Goal: Information Seeking & Learning: Learn about a topic

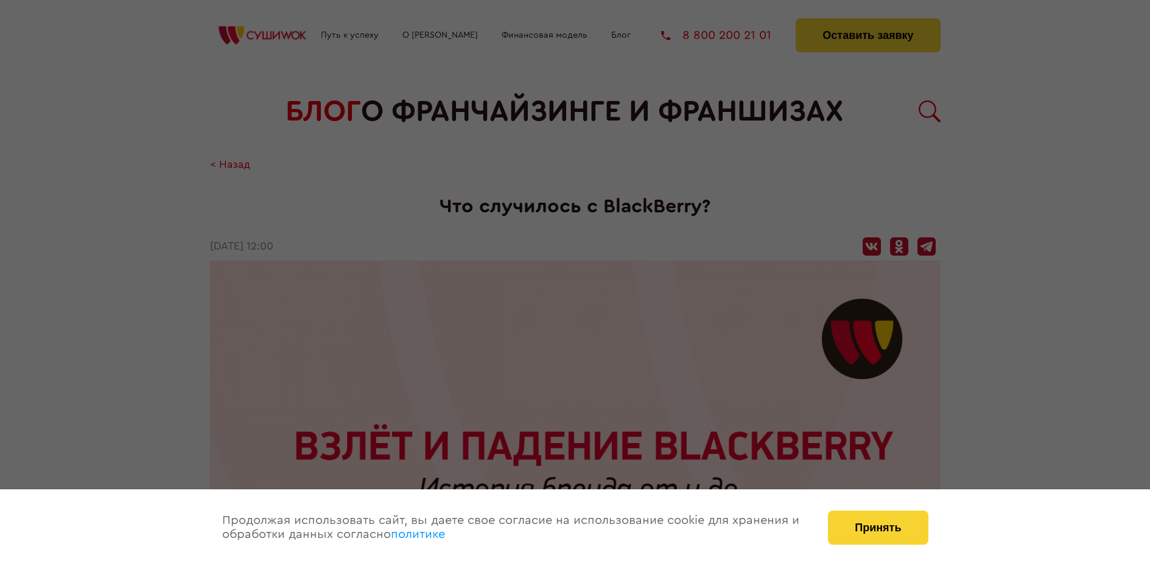
scroll to position [365, 0]
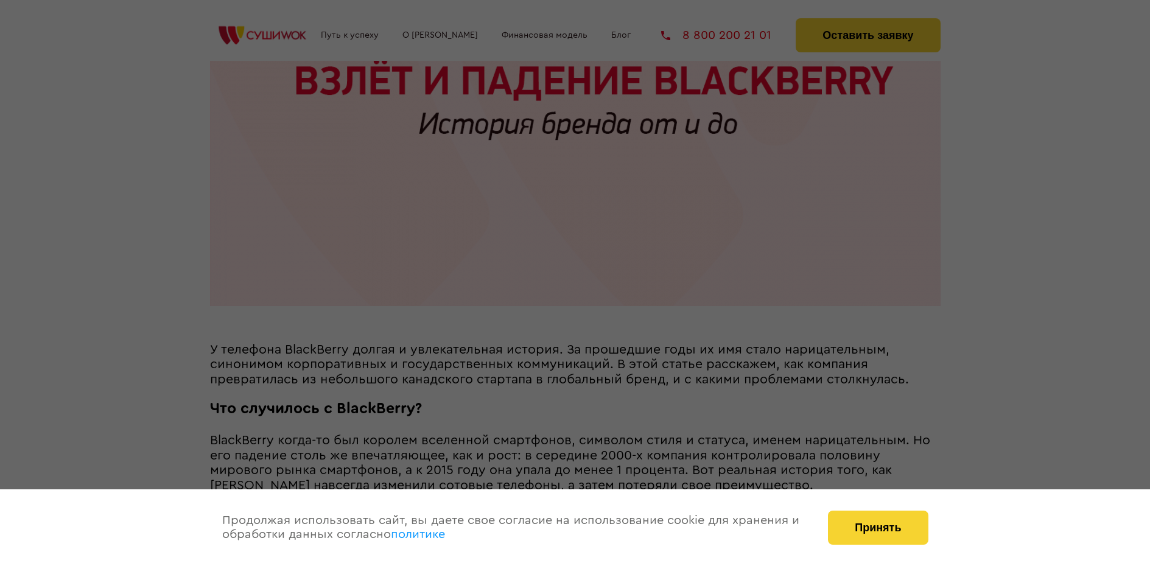
drag, startPoint x: 0, startPoint y: 0, endPoint x: 887, endPoint y: 513, distance: 1024.6
click at [888, 508] on div "Принять" at bounding box center [878, 528] width 124 height 77
click at [886, 519] on button "Принять" at bounding box center [878, 528] width 100 height 34
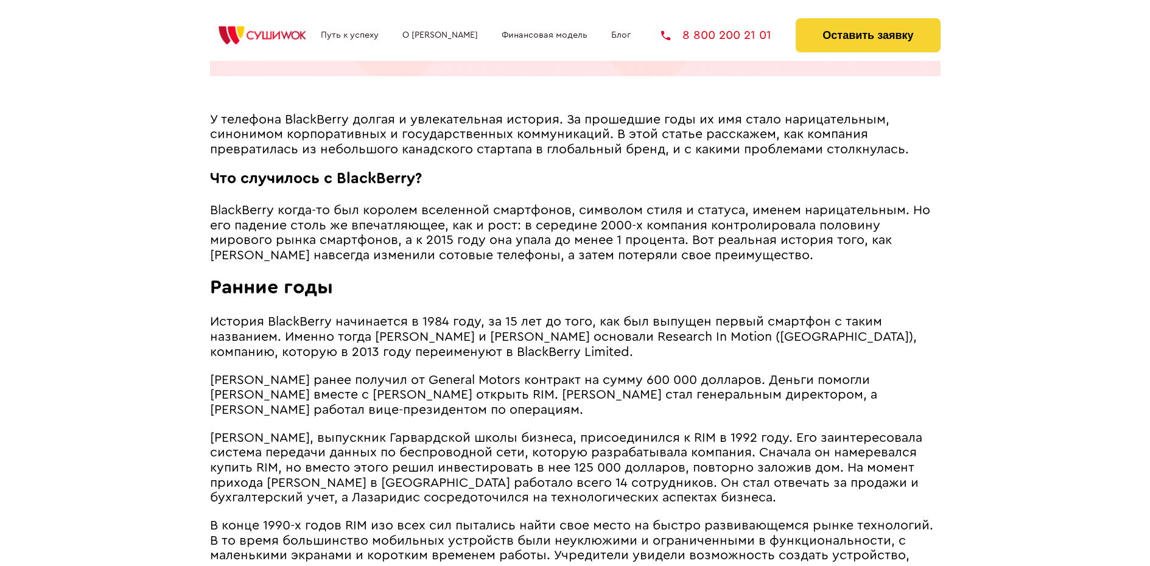
scroll to position [609, 0]
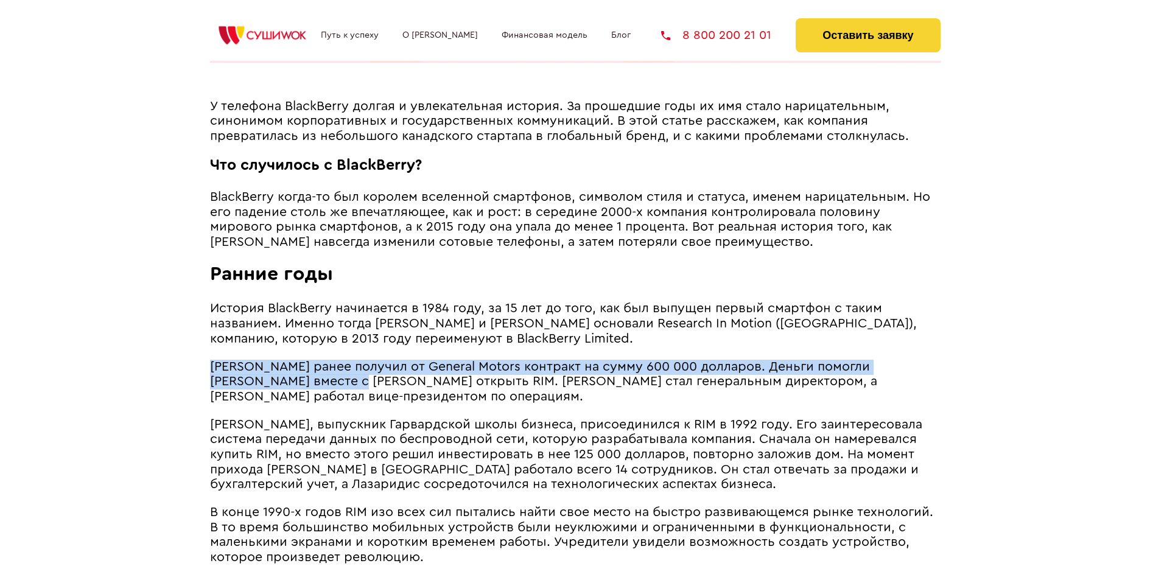
drag, startPoint x: 214, startPoint y: 379, endPoint x: 314, endPoint y: 393, distance: 100.9
click at [314, 393] on span "[PERSON_NAME] ранее получил от General Motors контракт на сумму 600 000 долларо…" at bounding box center [543, 381] width 667 height 43
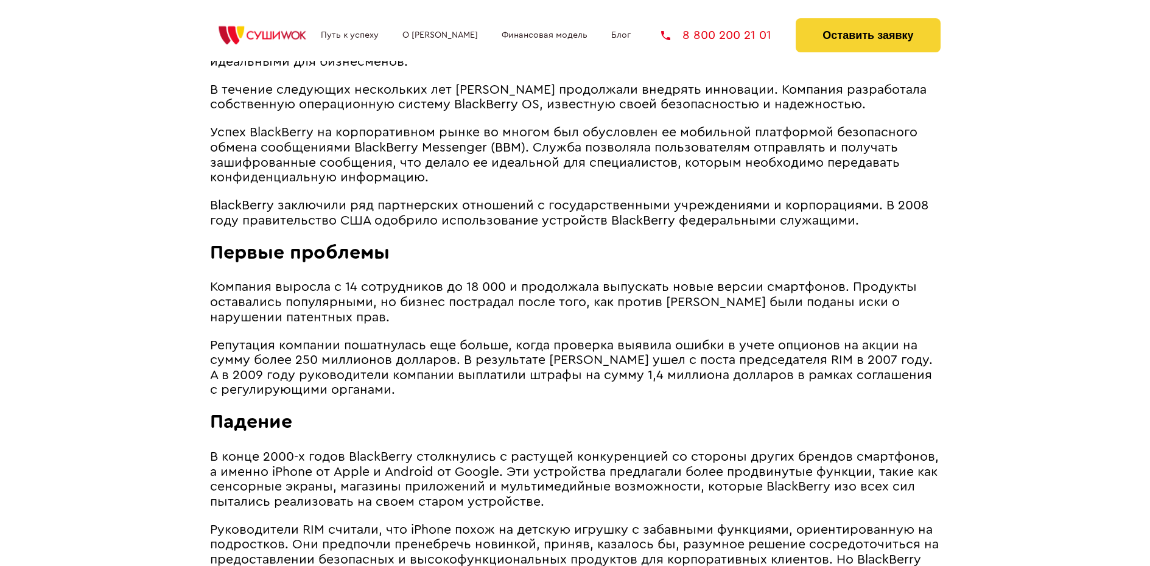
scroll to position [1583, 0]
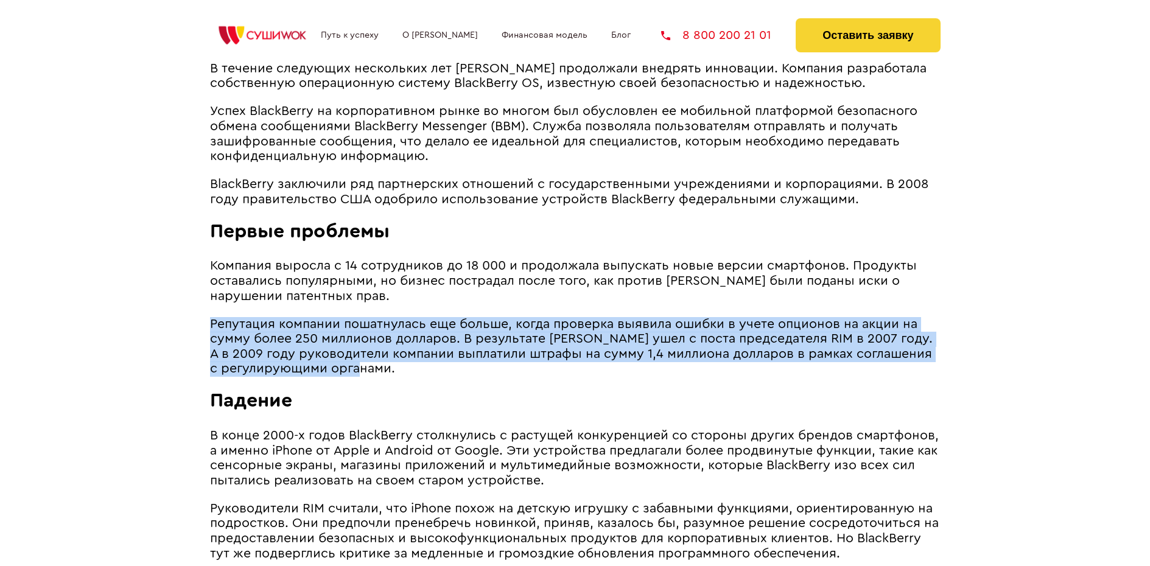
drag, startPoint x: 211, startPoint y: 338, endPoint x: 628, endPoint y: 378, distance: 418.4
click at [628, 377] on p "Репутация компании пошатнулась еще больше, когда проверка выявила ошибки в учет…" at bounding box center [575, 347] width 731 height 60
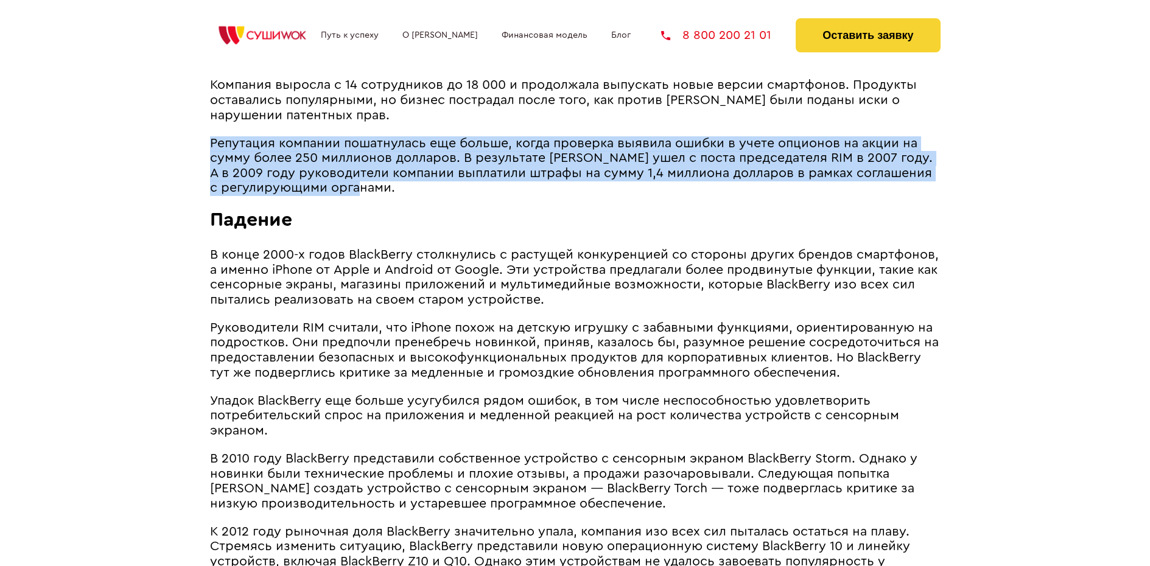
scroll to position [1766, 0]
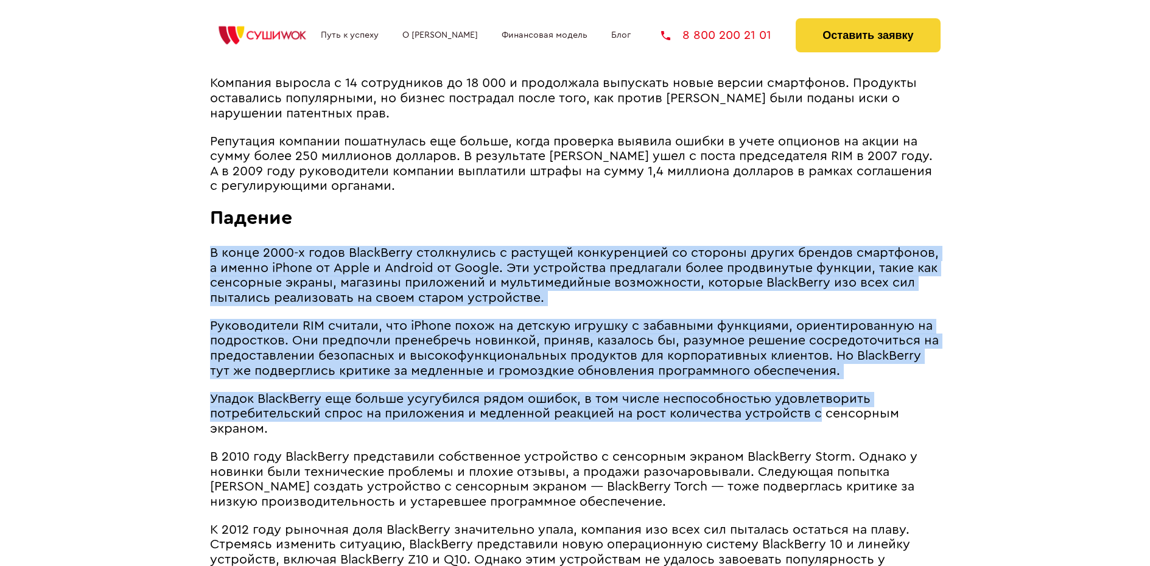
drag, startPoint x: 212, startPoint y: 265, endPoint x: 817, endPoint y: 425, distance: 626.0
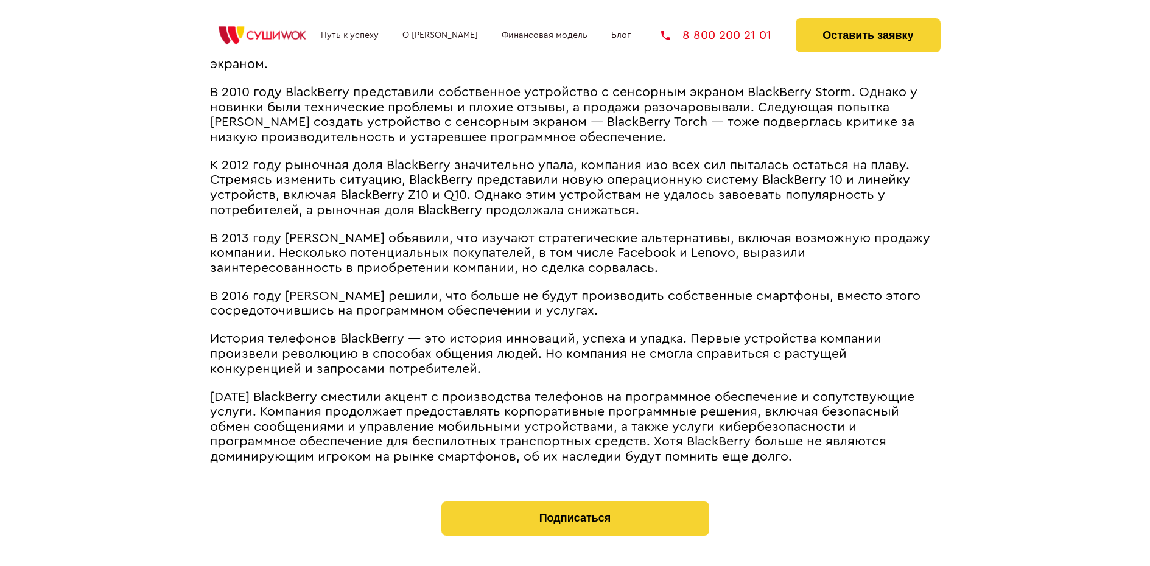
scroll to position [2131, 0]
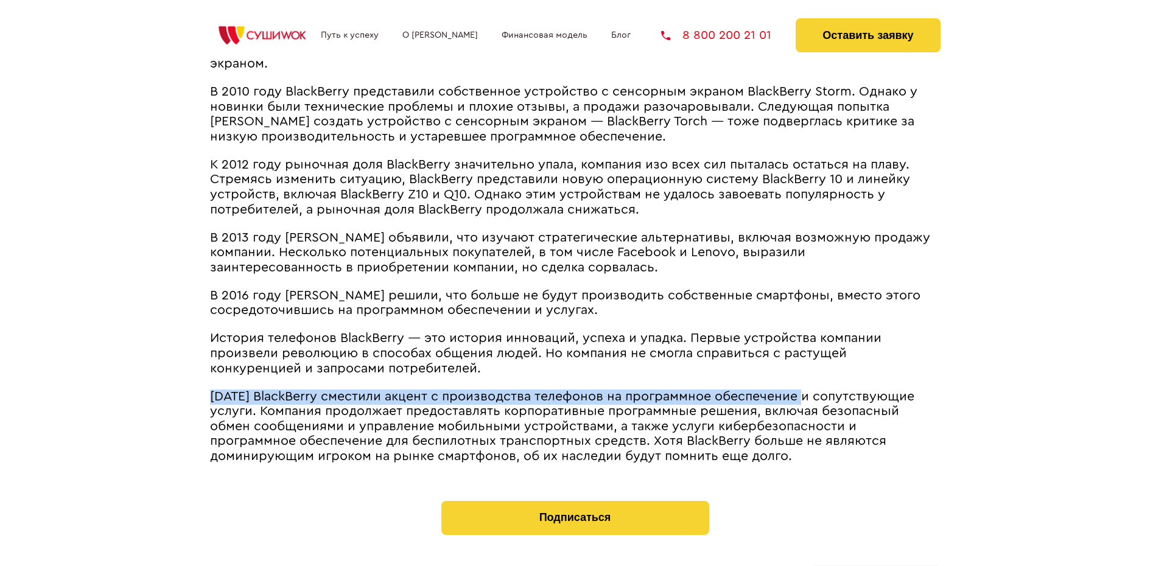
drag, startPoint x: 214, startPoint y: 410, endPoint x: 809, endPoint y: 407, distance: 594.9
click at [809, 407] on span "[DATE] BlackBerry сместили акцент с производства телефонов на программное обесп…" at bounding box center [562, 426] width 704 height 72
copy span "[DATE] BlackBerry сместили акцент с производства телефонов на программное обесп…"
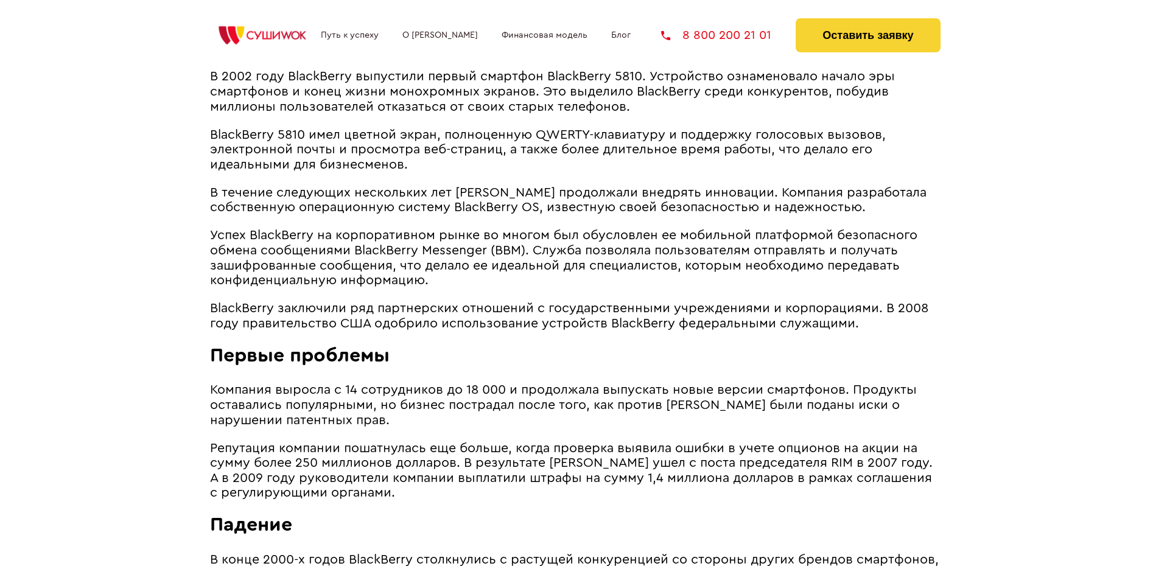
scroll to position [1400, 0]
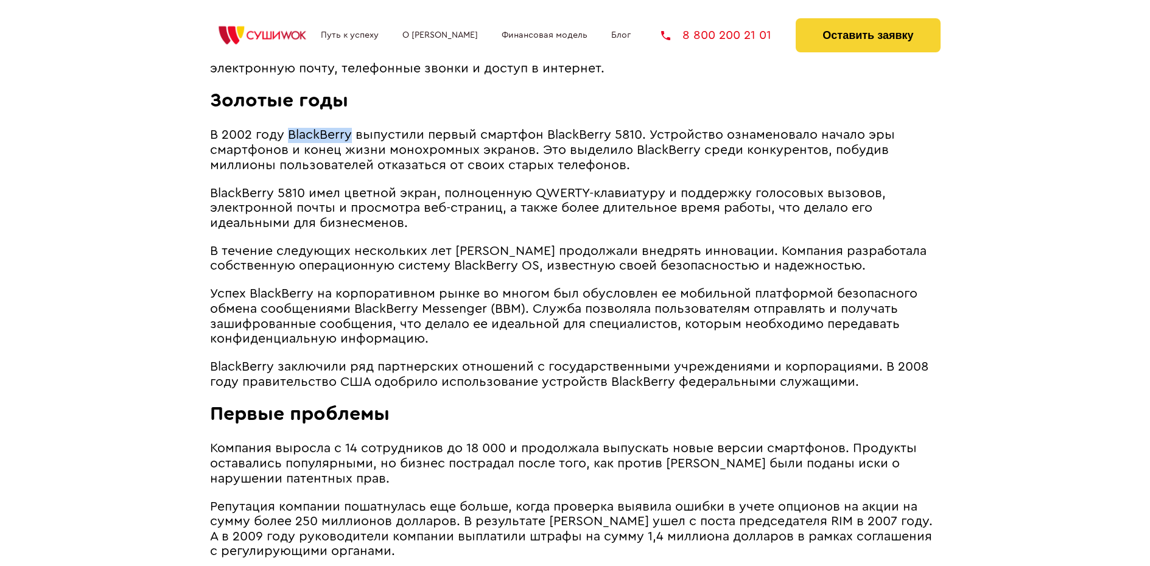
drag, startPoint x: 311, startPoint y: 153, endPoint x: 349, endPoint y: 155, distance: 39.0
click at [349, 155] on span "В 2002 году BlackBerry выпустили первый смартфон BlackBerry 5810. Устройство оз…" at bounding box center [552, 149] width 685 height 43
copy span "BlackBerry"
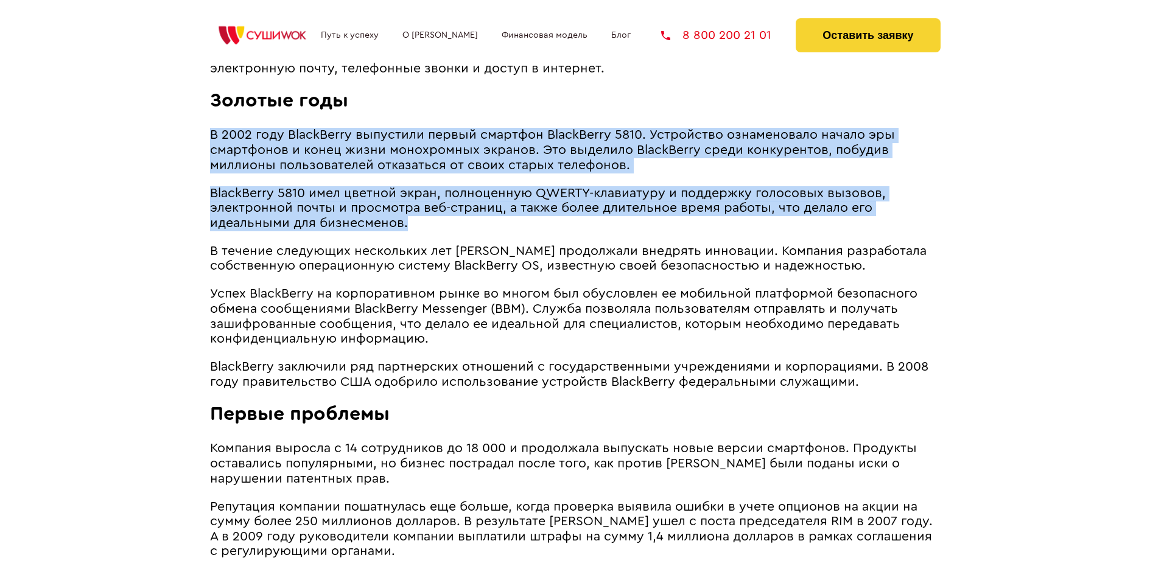
drag, startPoint x: 212, startPoint y: 151, endPoint x: 502, endPoint y: 244, distance: 303.8
click at [502, 244] on article "У телефона BlackBerry долгая и увлекательная история. За прошедшие годы их имя …" at bounding box center [575, 251] width 731 height 1887
copy article "В 2002 году BlackBerry выпустили первый смартфон BlackBerry 5810. Устройство оз…"
drag, startPoint x: 245, startPoint y: 205, endPoint x: 197, endPoint y: 220, distance: 50.9
click at [244, 205] on span "BlackBerry 5810 имел цветной экран, полноценную QWERTY-клавиатуру и поддержку г…" at bounding box center [548, 208] width 676 height 43
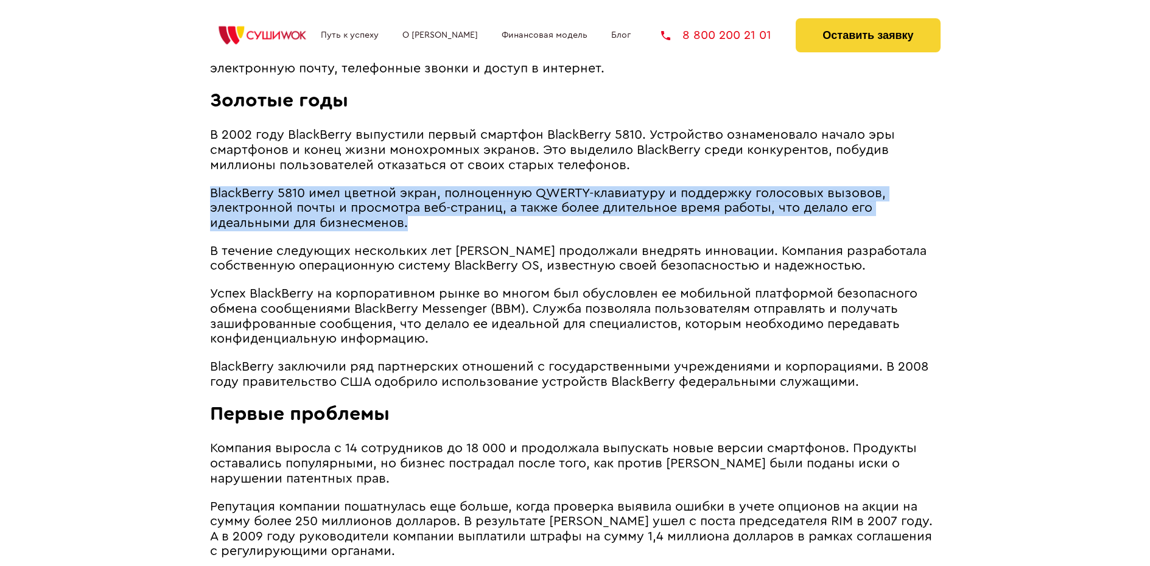
drag, startPoint x: 212, startPoint y: 208, endPoint x: 415, endPoint y: 229, distance: 203.9
click at [440, 231] on p "BlackBerry 5810 имел цветной экран, полноценную QWERTY-клавиатуру и поддержку г…" at bounding box center [575, 208] width 731 height 45
copy span "BlackBerry 5810 имел цветной экран, полноценную QWERTY-клавиатуру и поддержку г…"
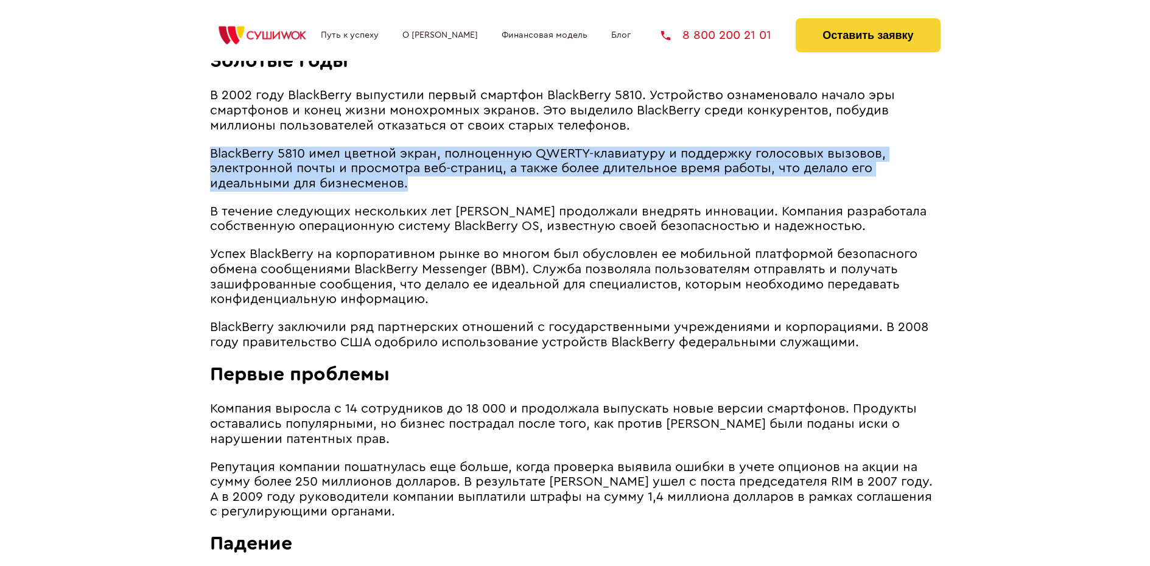
scroll to position [1461, 0]
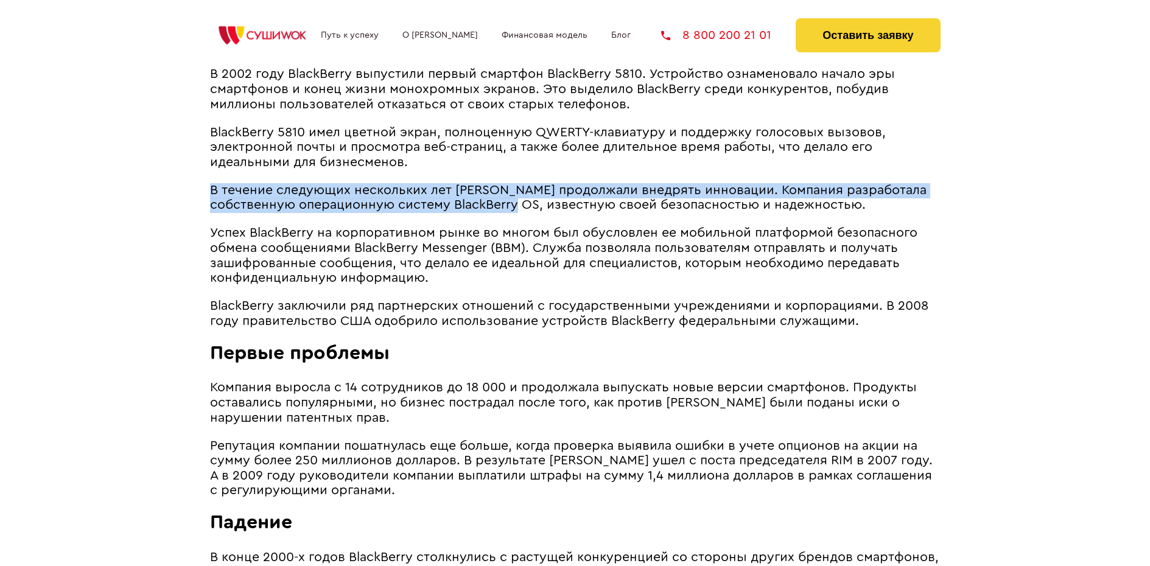
drag, startPoint x: 211, startPoint y: 204, endPoint x: 534, endPoint y: 223, distance: 323.9
click at [534, 212] on span "В течение следующих нескольких лет [PERSON_NAME] продолжали внедрять инновации.…" at bounding box center [568, 198] width 717 height 28
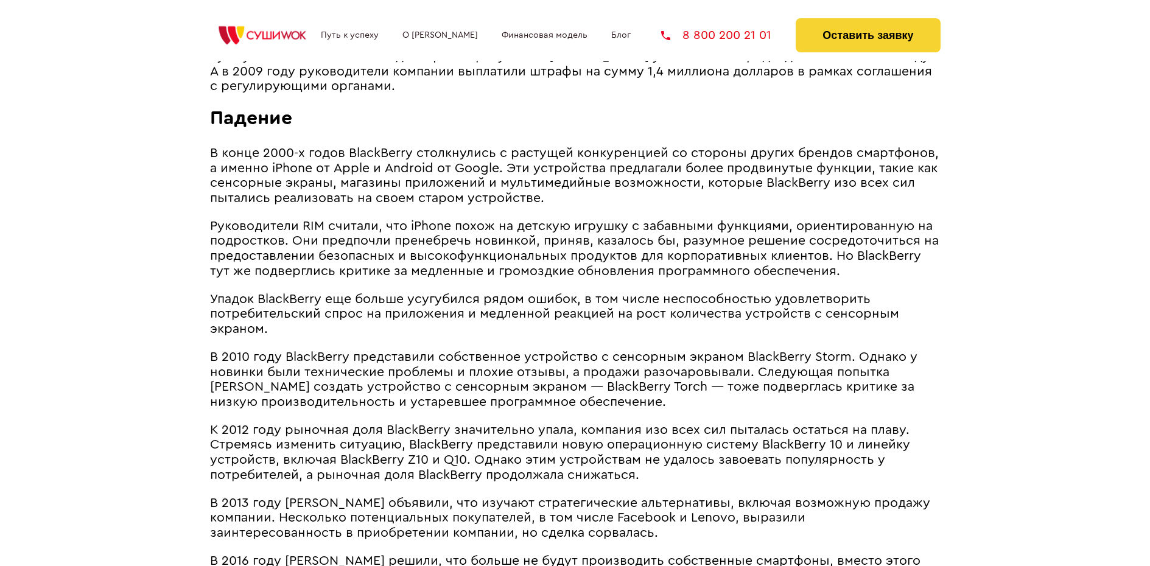
scroll to position [1887, 0]
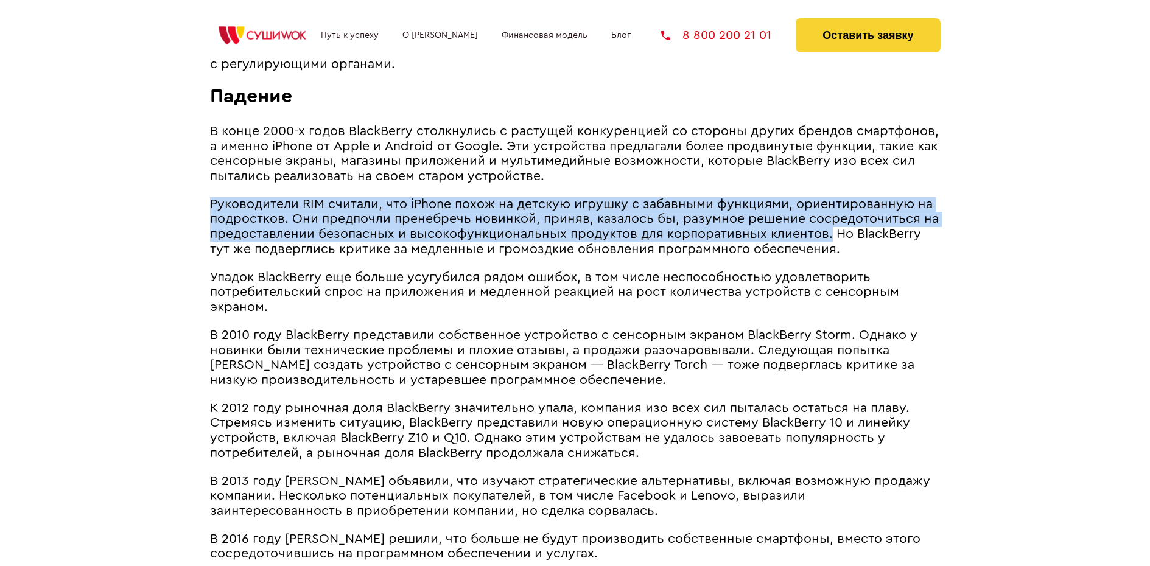
drag, startPoint x: 209, startPoint y: 219, endPoint x: 828, endPoint y: 248, distance: 619.3
click at [828, 248] on span "Руководители RIM считали, что iPhone похож на детскую игрушку с забавными функц…" at bounding box center [574, 227] width 729 height 58
copy span "Руководители RIM считали, что iPhone похож на детскую игрушку с забавными функц…"
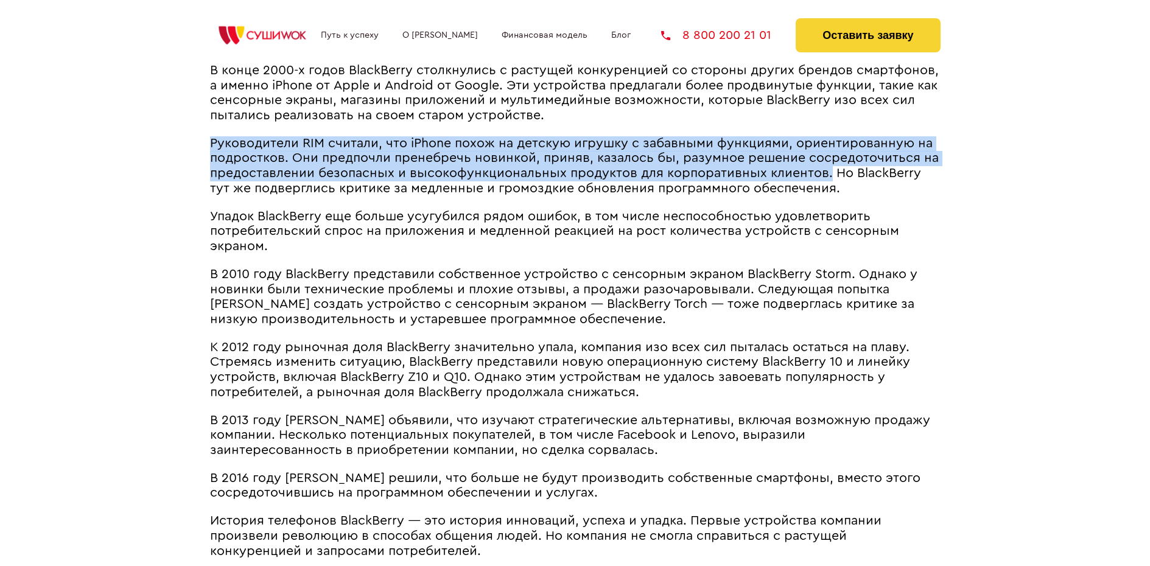
scroll to position [2009, 0]
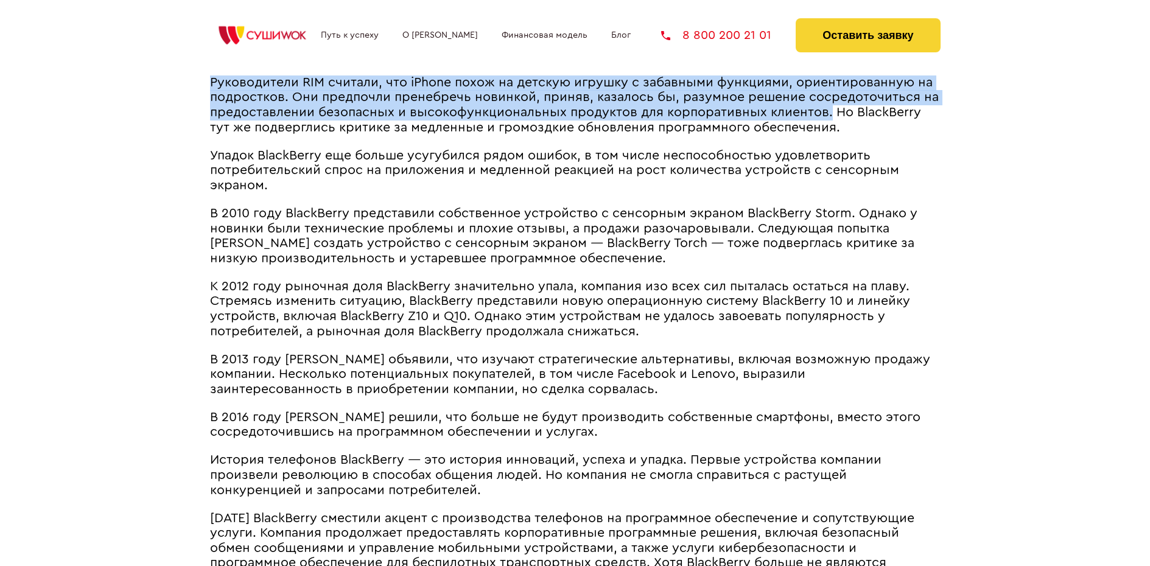
drag, startPoint x: 209, startPoint y: 97, endPoint x: 828, endPoint y: 133, distance: 619.6
click at [828, 133] on span "Руководители RIM считали, что iPhone похож на детскую игрушку с забавными функц…" at bounding box center [574, 105] width 729 height 58
copy span "Руководители RIM считали, что iPhone похож на детскую игрушку с забавными функц…"
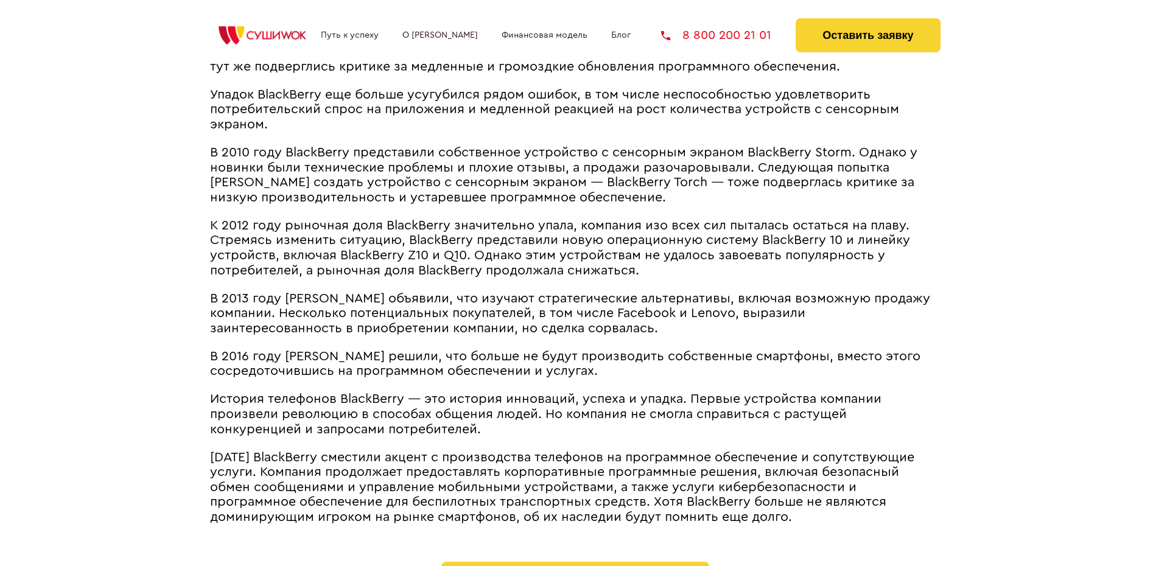
scroll to position [2131, 0]
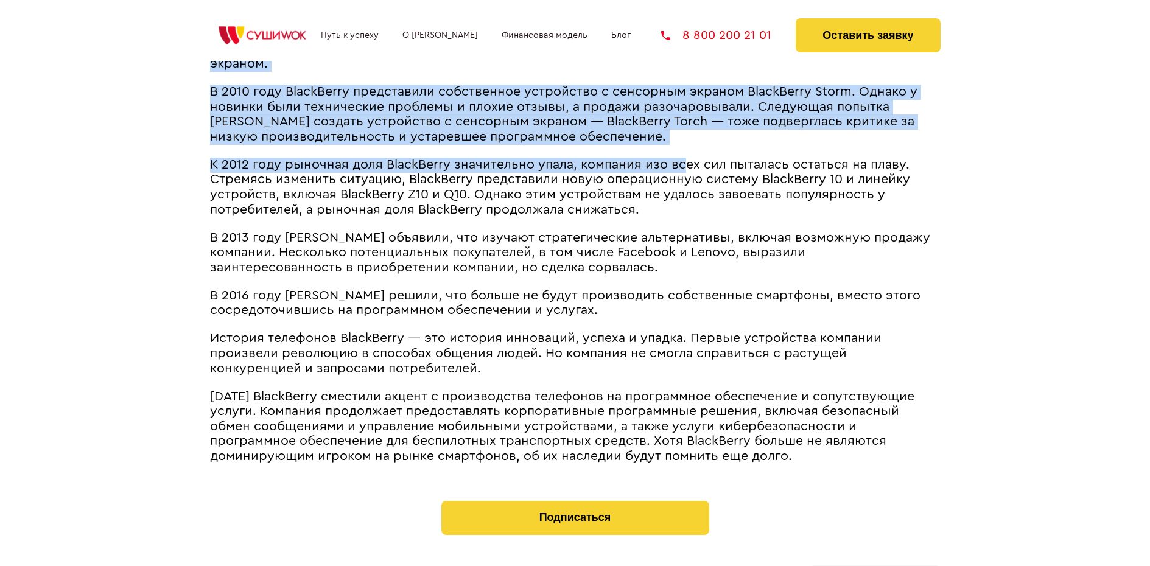
drag, startPoint x: 205, startPoint y: 182, endPoint x: 658, endPoint y: 190, distance: 453.1
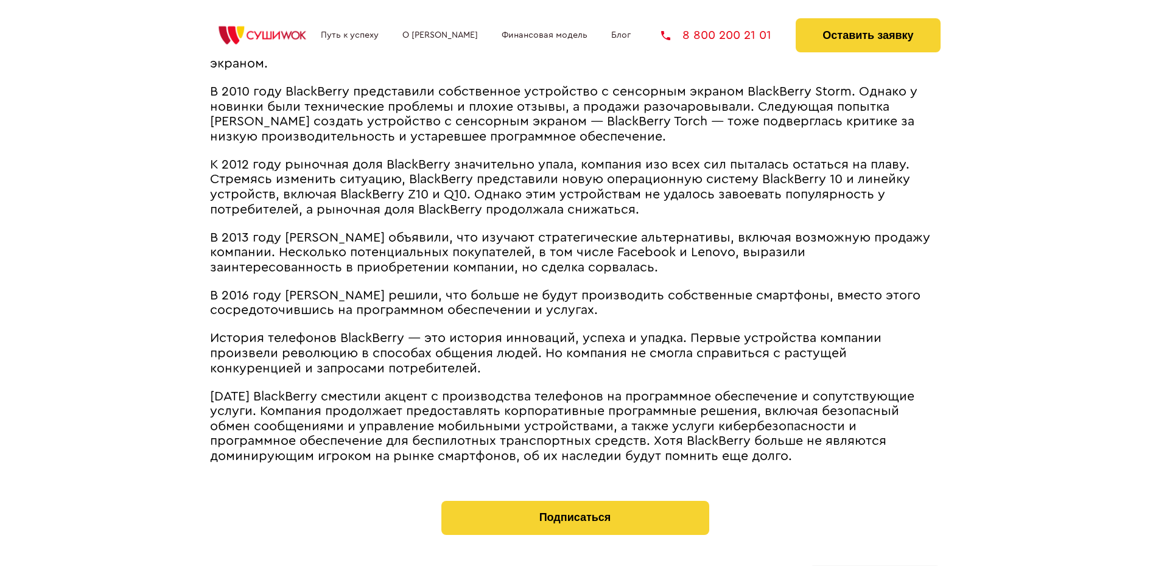
click at [658, 191] on span "К 2012 году рыночная доля BlackBerry значительно упала, компания изо всех сил п…" at bounding box center [560, 187] width 700 height 58
drag, startPoint x: 215, startPoint y: 176, endPoint x: 538, endPoint y: 177, distance: 323.3
click at [538, 177] on span "К 2012 году рыночная доля BlackBerry значительно упала, компания изо всех сил п…" at bounding box center [560, 187] width 700 height 58
drag, startPoint x: 275, startPoint y: 208, endPoint x: 241, endPoint y: 197, distance: 35.6
click at [272, 206] on span "К 2012 году рыночная доля BlackBerry значительно упала, компания изо всех сил п…" at bounding box center [560, 187] width 700 height 58
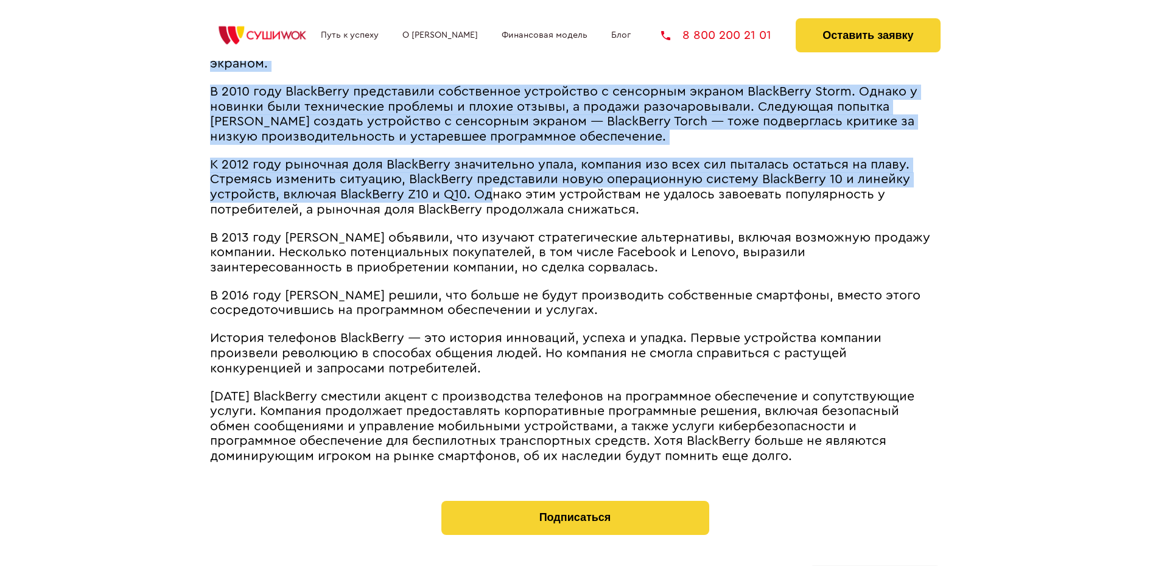
drag, startPoint x: 209, startPoint y: 178, endPoint x: 490, endPoint y: 217, distance: 283.5
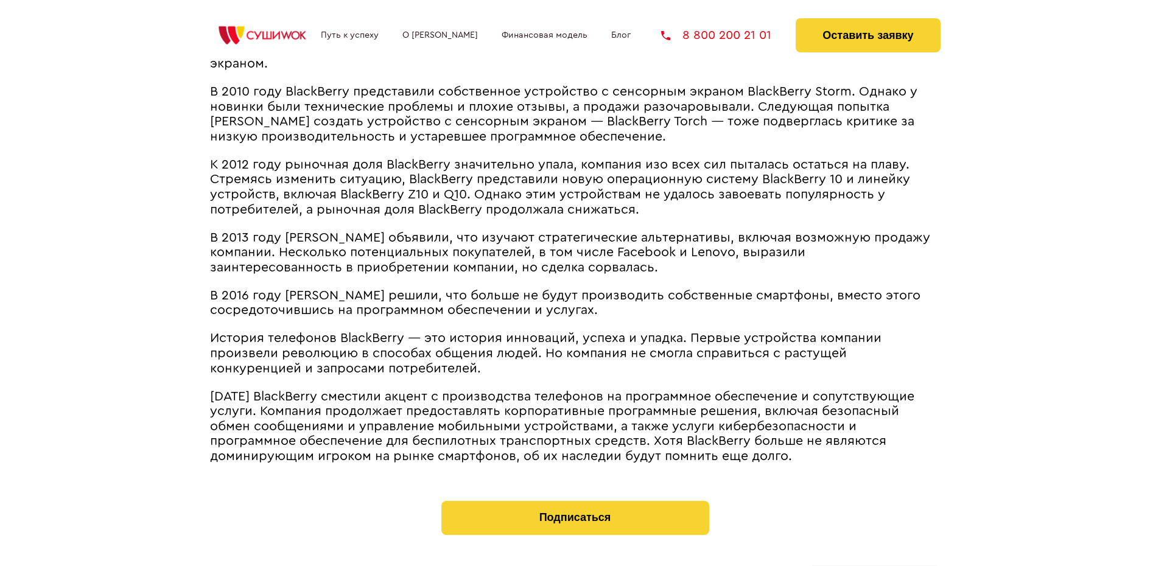
drag, startPoint x: 463, startPoint y: 224, endPoint x: 444, endPoint y: 221, distance: 18.5
click at [461, 216] on span "К 2012 году рыночная доля BlackBerry значительно упала, компания изо всех сил п…" at bounding box center [560, 187] width 700 height 58
drag, startPoint x: 325, startPoint y: 200, endPoint x: 230, endPoint y: 197, distance: 95.6
click at [301, 199] on span "К 2012 году рыночная доля BlackBerry значительно упала, компания изо всех сил п…" at bounding box center [560, 187] width 700 height 58
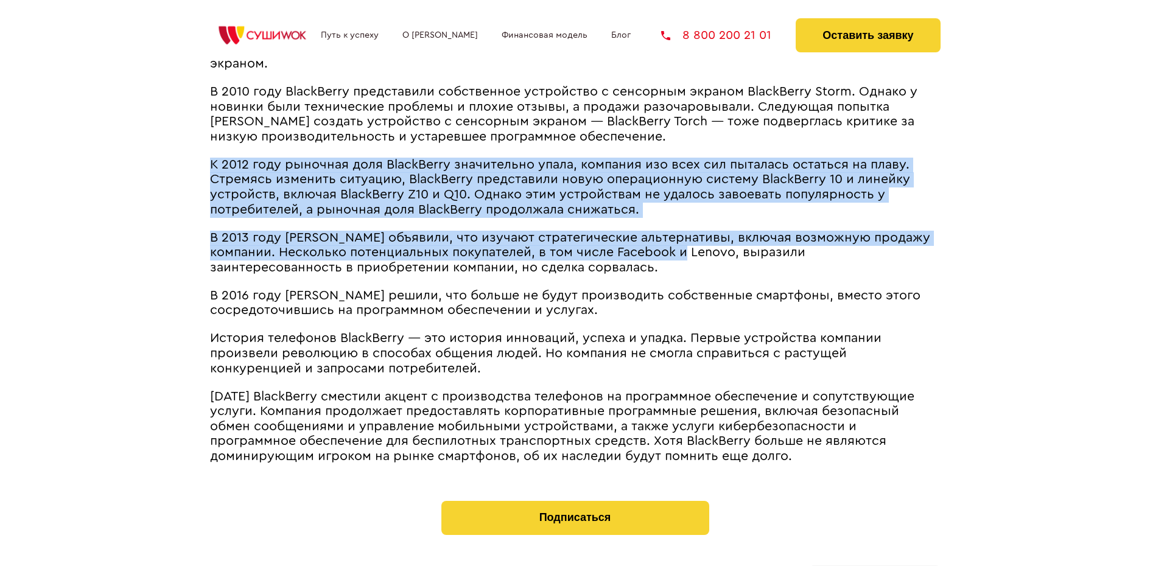
drag, startPoint x: 211, startPoint y: 180, endPoint x: 703, endPoint y: 265, distance: 498.6
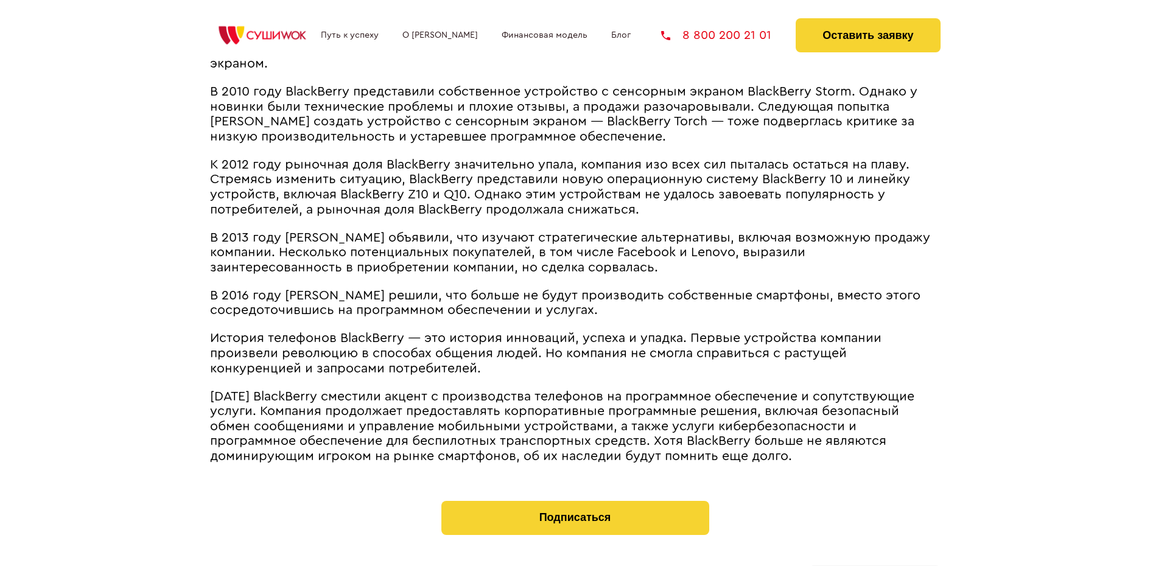
click at [287, 274] on span "В 2013 году [PERSON_NAME] объявили, что изучают стратегические альтернативы, вк…" at bounding box center [570, 252] width 720 height 43
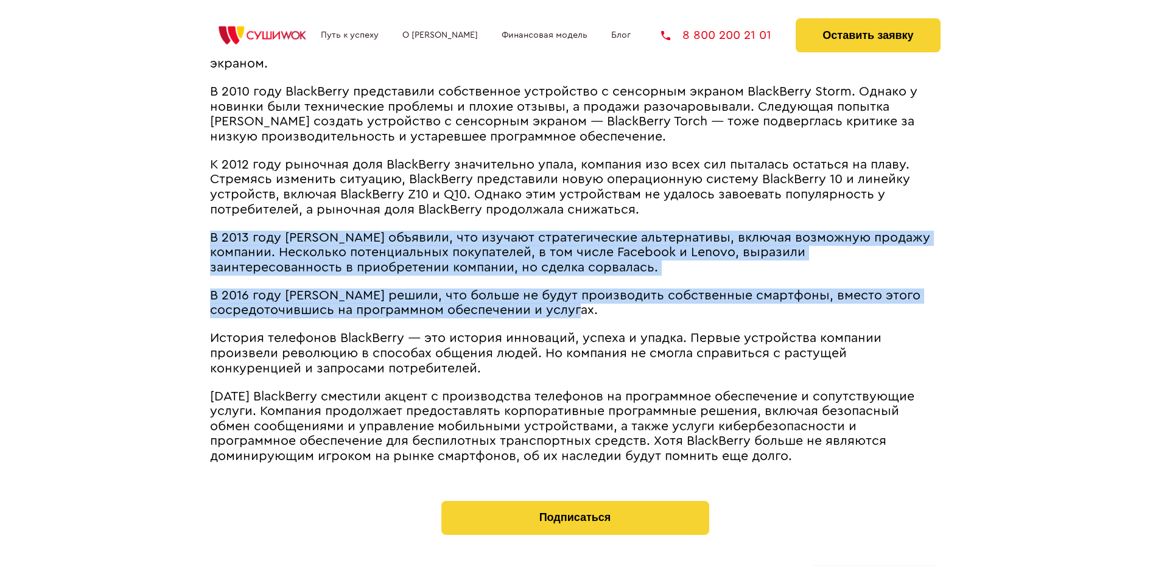
drag, startPoint x: 210, startPoint y: 252, endPoint x: 914, endPoint y: 331, distance: 708.9
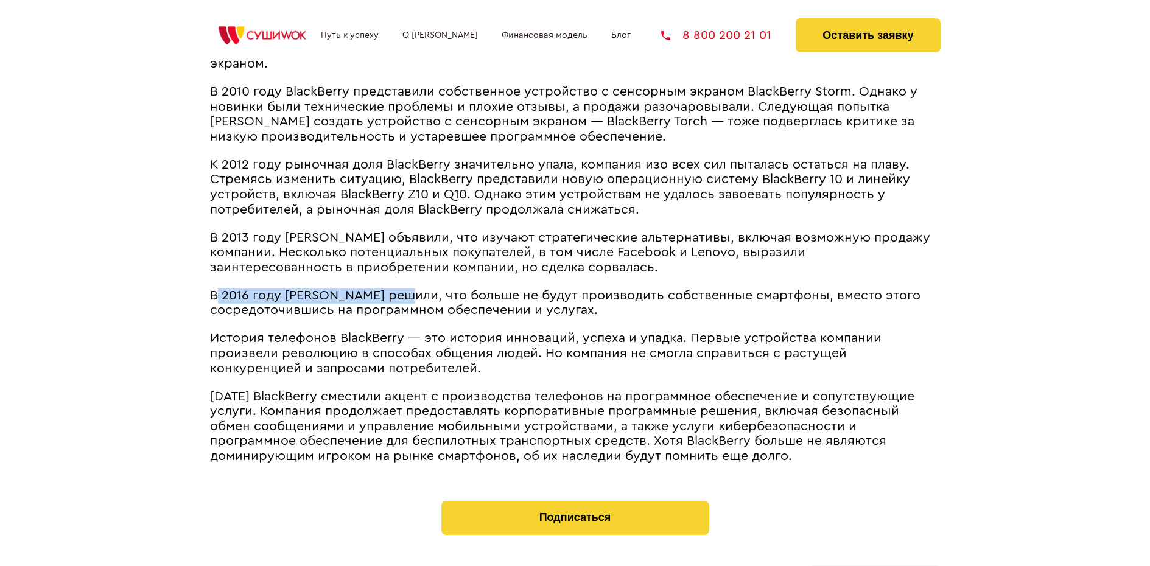
drag, startPoint x: 214, startPoint y: 310, endPoint x: 401, endPoint y: 317, distance: 186.4
click at [401, 317] on span "В 2016 году [PERSON_NAME] решили, что больше не будут производить собственные с…" at bounding box center [565, 303] width 711 height 28
click at [323, 306] on span "В 2016 году [PERSON_NAME] решили, что больше не будут производить собственные с…" at bounding box center [565, 303] width 711 height 28
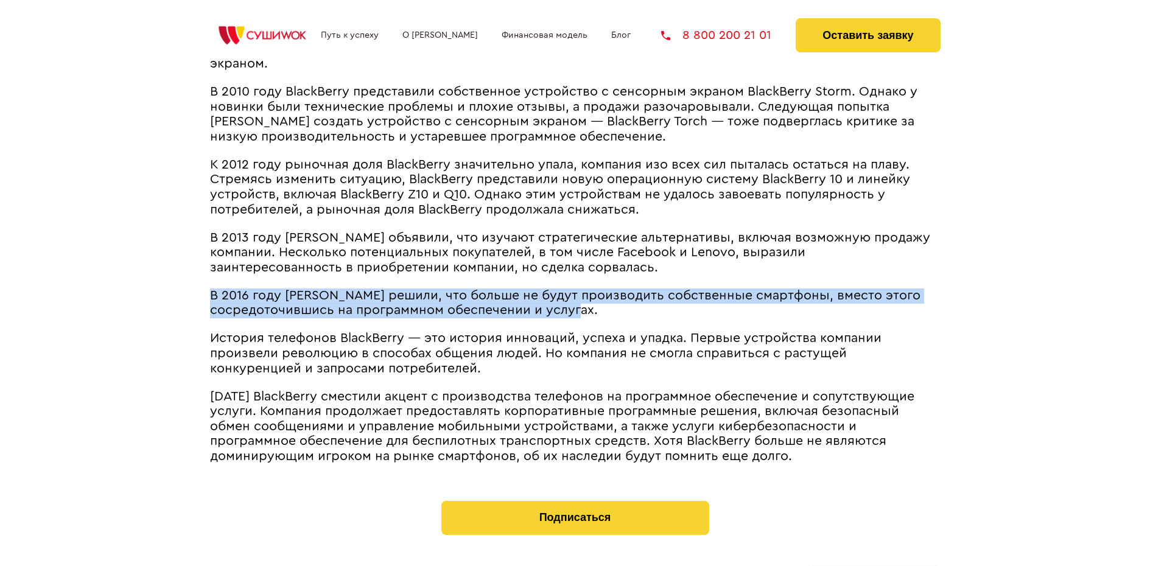
drag, startPoint x: 211, startPoint y: 310, endPoint x: 578, endPoint y: 319, distance: 366.6
click at [619, 318] on p "В 2016 году [PERSON_NAME] решили, что больше не будут производить собственные с…" at bounding box center [575, 304] width 731 height 30
drag, startPoint x: 578, startPoint y: 319, endPoint x: 625, endPoint y: 325, distance: 47.3
click at [625, 318] on p "В 2016 году [PERSON_NAME] решили, что больше не будут производить собственные с…" at bounding box center [575, 304] width 731 height 30
drag, startPoint x: 211, startPoint y: 309, endPoint x: 644, endPoint y: 321, distance: 433.1
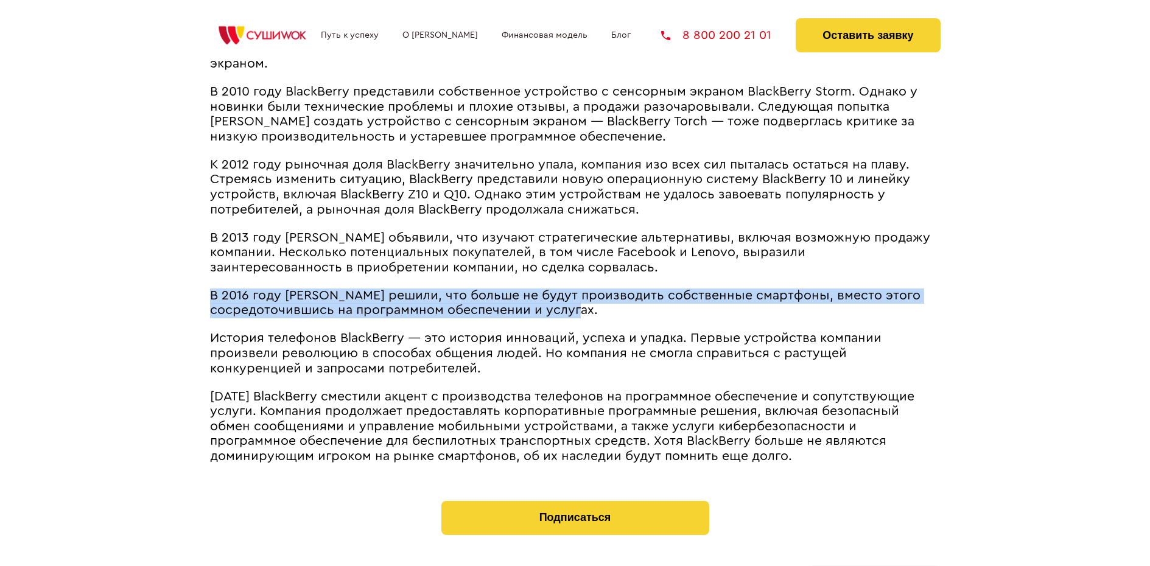
click at [644, 318] on p "В 2016 году [PERSON_NAME] решили, что больше не будут производить собственные с…" at bounding box center [575, 304] width 731 height 30
copy span "В 2016 году [PERSON_NAME] решили, что больше не будут производить собственные с…"
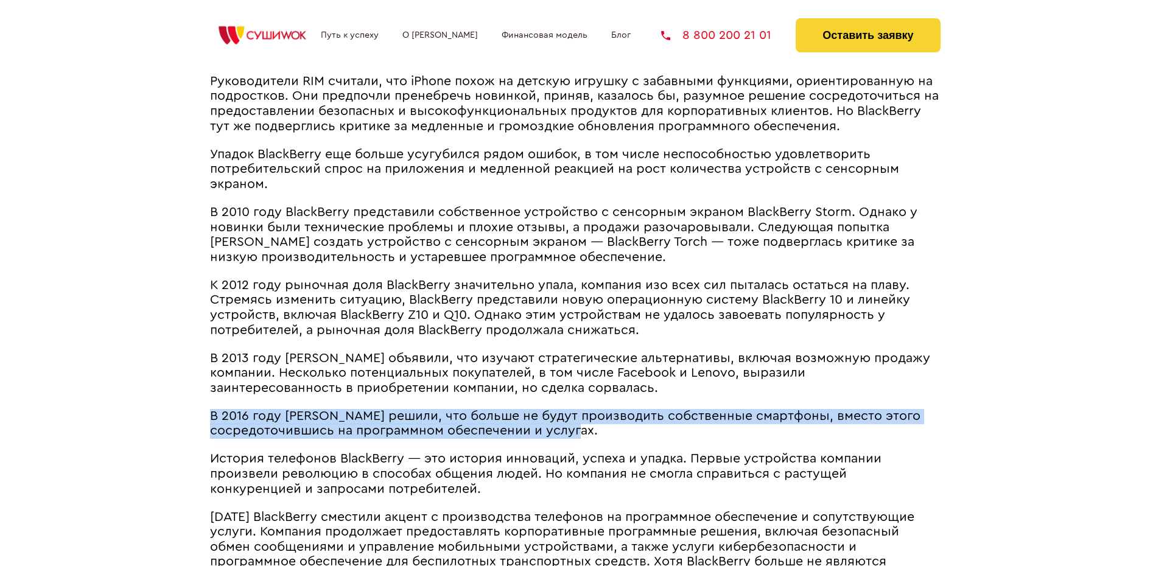
scroll to position [2009, 0]
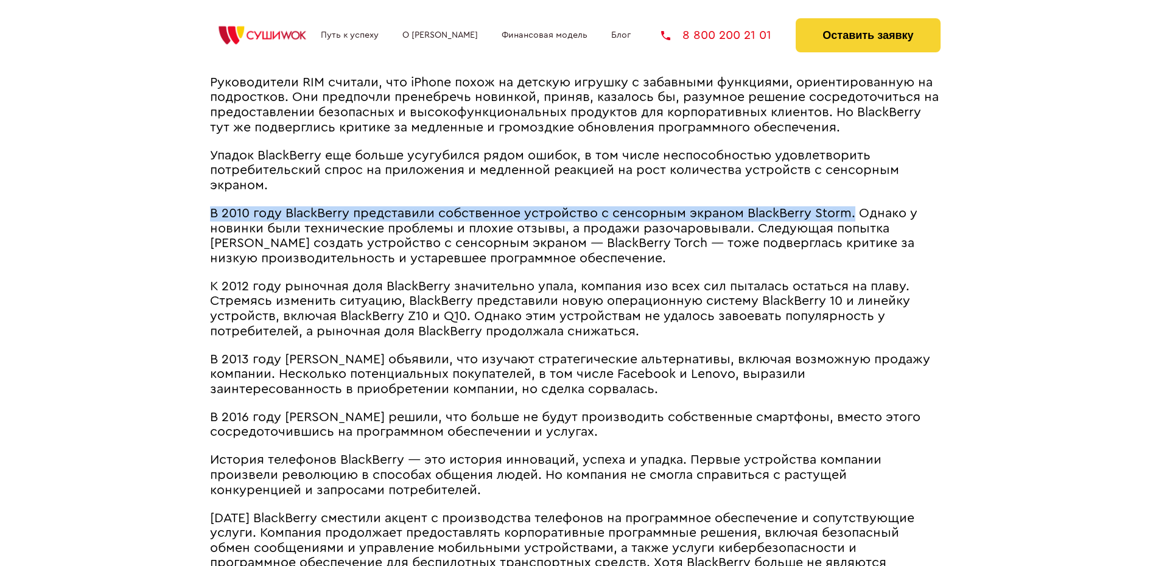
drag, startPoint x: 212, startPoint y: 230, endPoint x: 849, endPoint y: 231, distance: 636.9
click at [849, 231] on span "В 2010 году BlackBerry представили собственное устройство с сенсорным экраном B…" at bounding box center [563, 236] width 707 height 58
copy span "В 2010 году BlackBerry представили собственное устройство с сенсорным экраном B…"
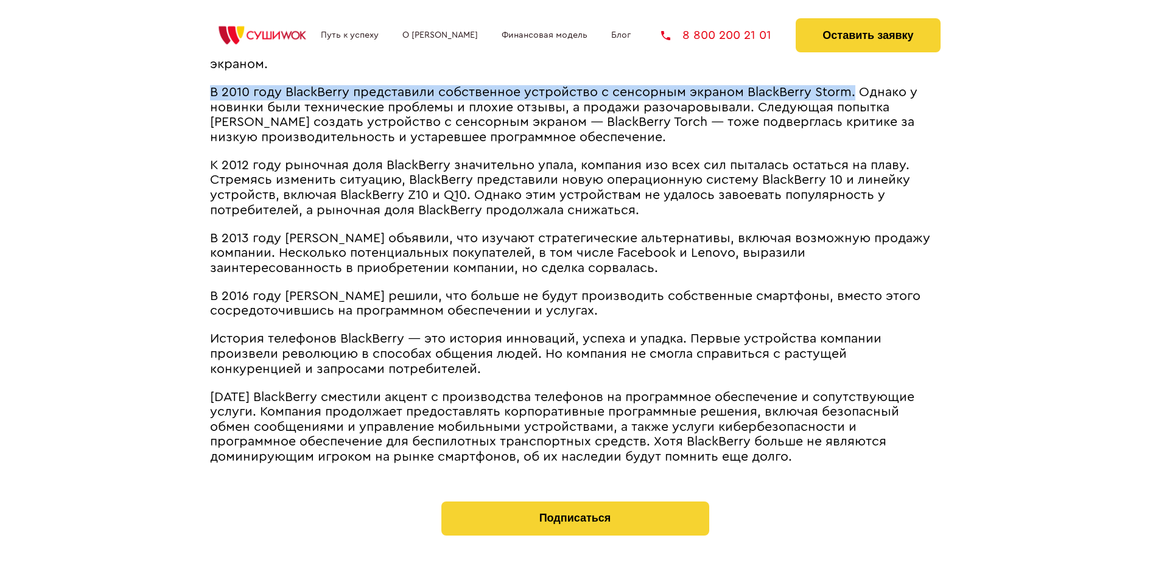
scroll to position [2131, 0]
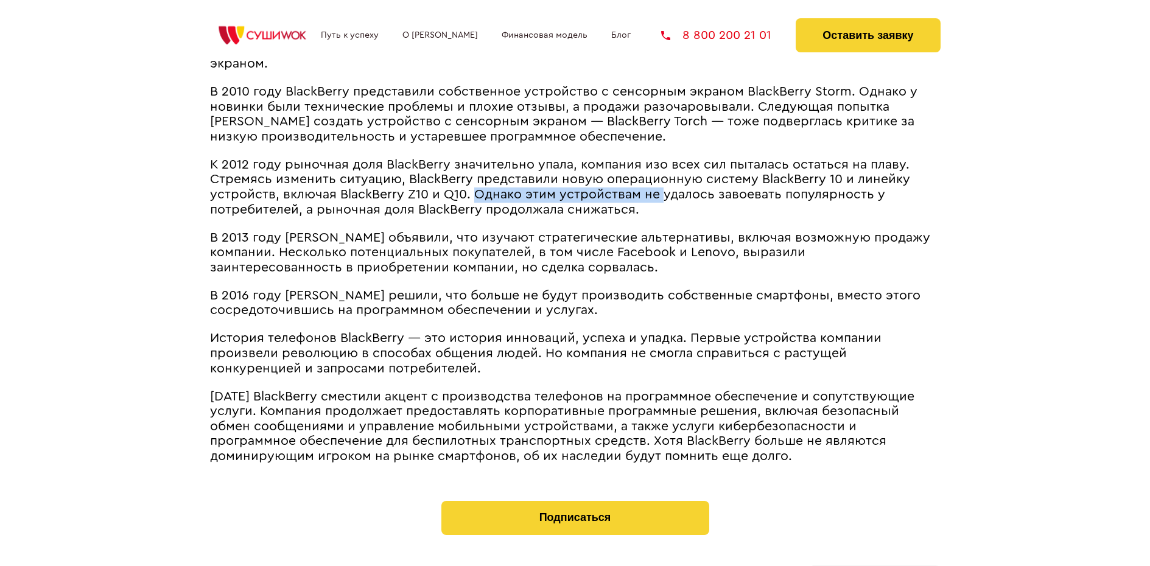
drag, startPoint x: 476, startPoint y: 212, endPoint x: 660, endPoint y: 216, distance: 183.9
click at [660, 216] on span "К 2012 году рыночная доля BlackBerry значительно упала, компания изо всех сил п…" at bounding box center [560, 187] width 700 height 58
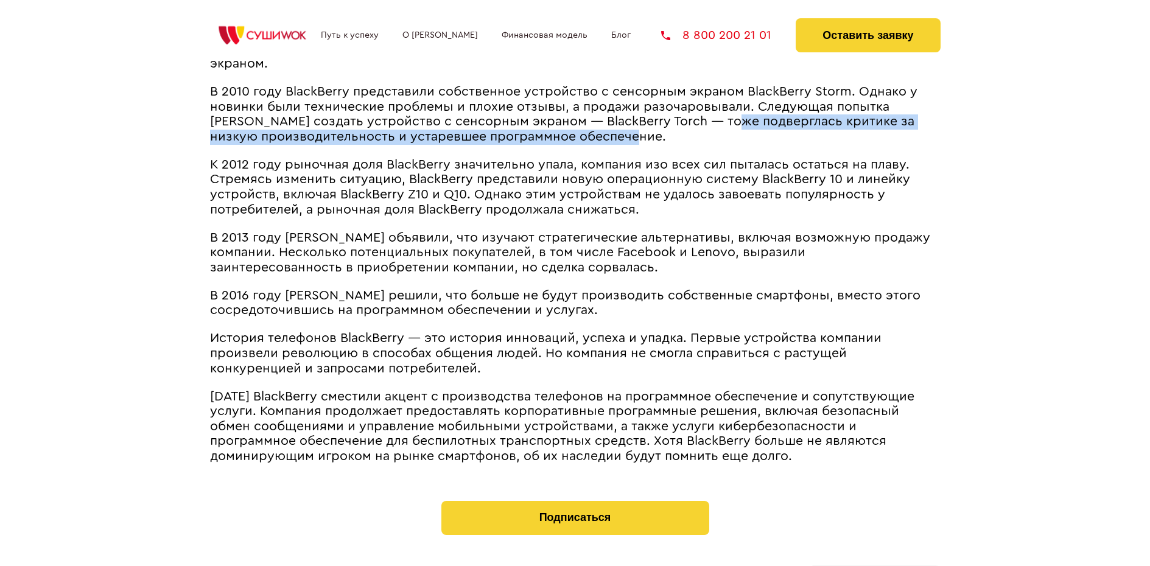
drag, startPoint x: 726, startPoint y: 136, endPoint x: 609, endPoint y: 150, distance: 118.4
click at [609, 143] on span "В 2010 году BlackBerry представили собственное устройство с сенсорным экраном B…" at bounding box center [563, 114] width 707 height 58
copy span "подверглась критике за низкую производительность и устаревшее программное обесп…"
